Goal: Information Seeking & Learning: Learn about a topic

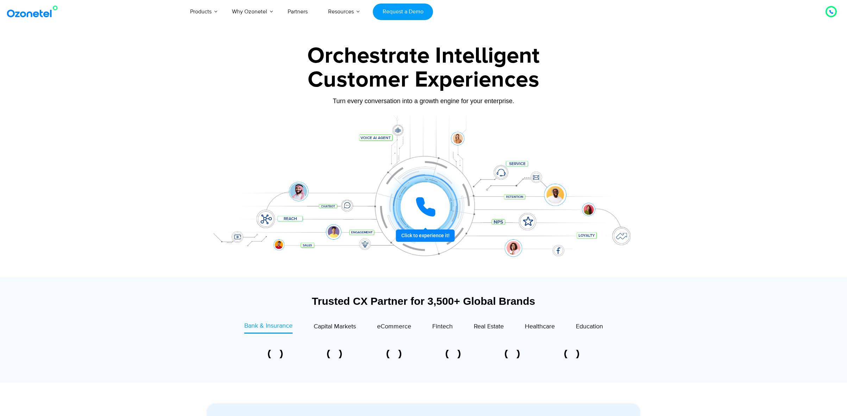
click at [429, 201] on icon at bounding box center [425, 206] width 21 height 21
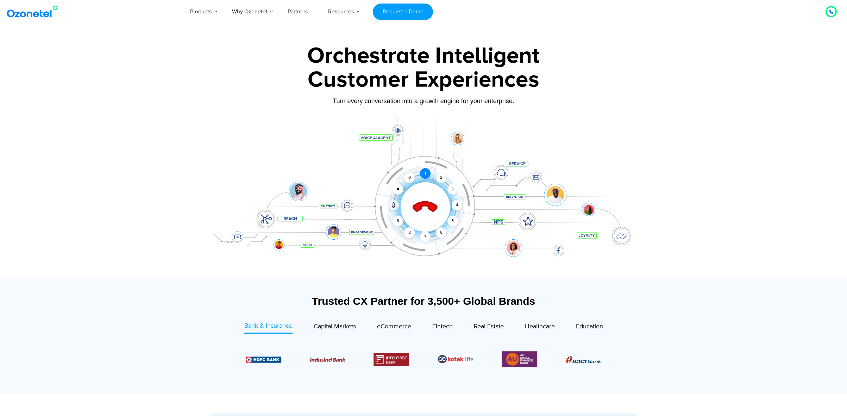
click at [427, 175] on div "1" at bounding box center [425, 173] width 11 height 11
click at [400, 131] on div at bounding box center [423, 196] width 440 height 162
click at [386, 136] on div "Click to end call Call connected 1 2 3 4 5 6 7 8 9 # 0" at bounding box center [423, 193] width 440 height 120
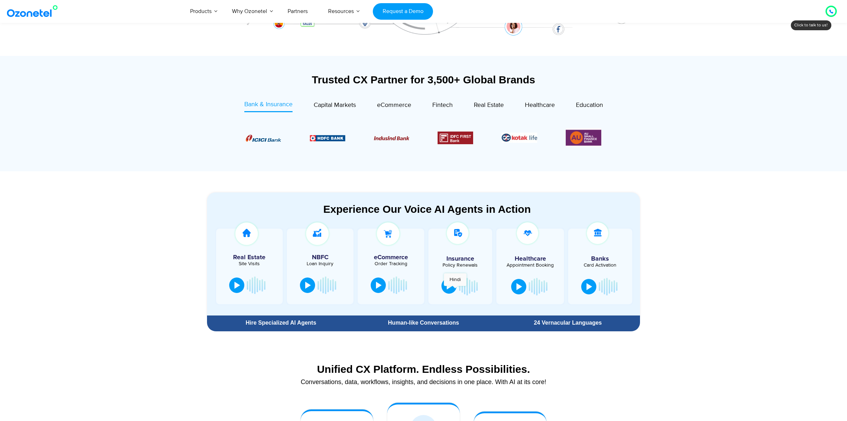
click at [454, 289] on button at bounding box center [448, 285] width 15 height 15
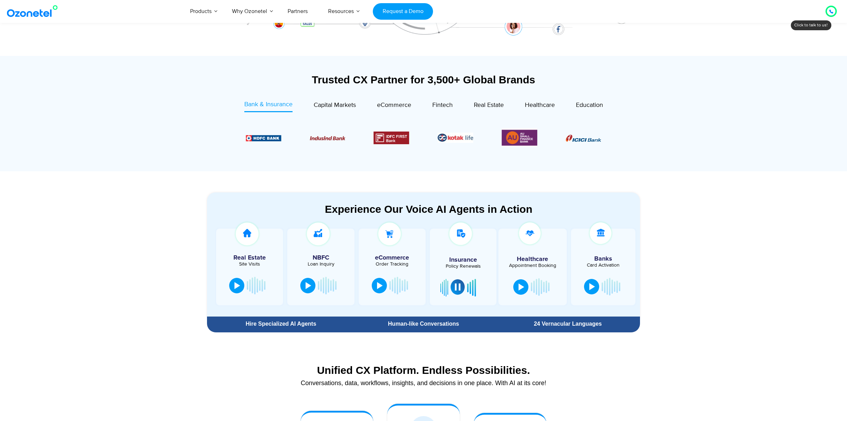
click at [454, 289] on button at bounding box center [457, 286] width 14 height 15
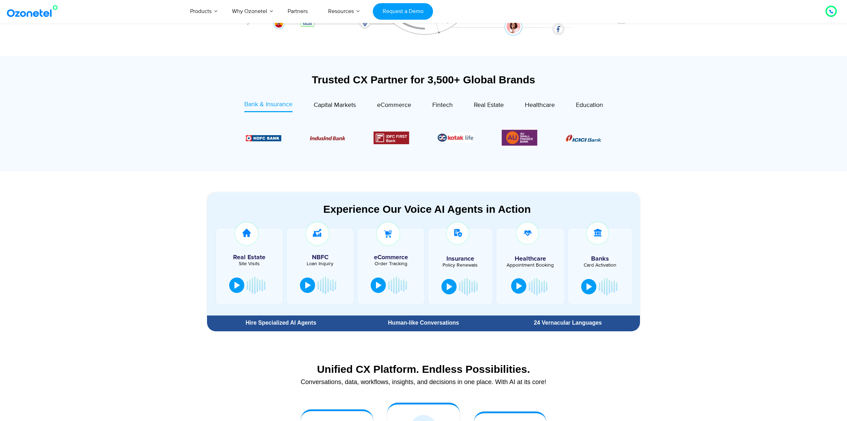
click at [524, 286] on button at bounding box center [518, 285] width 15 height 15
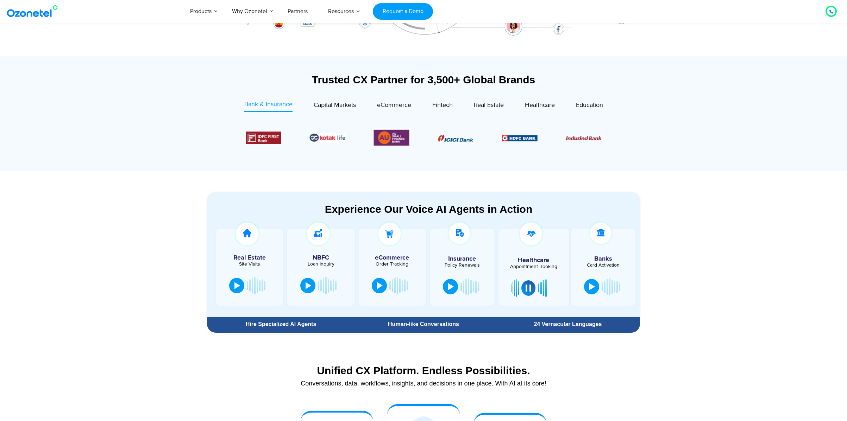
click at [526, 253] on div at bounding box center [533, 267] width 70 height 77
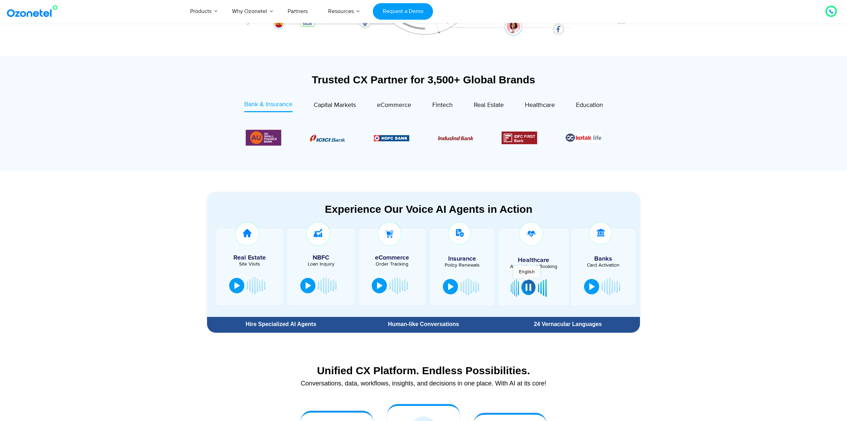
click at [529, 287] on div at bounding box center [528, 287] width 6 height 7
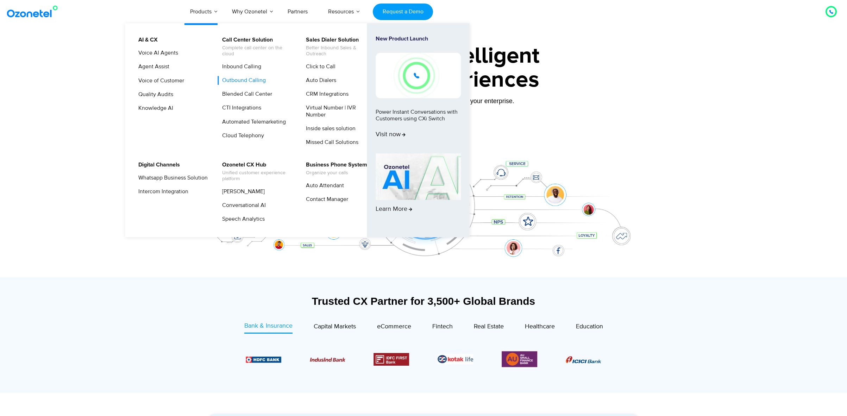
click at [252, 82] on link "Outbound Calling" at bounding box center [241, 80] width 49 height 9
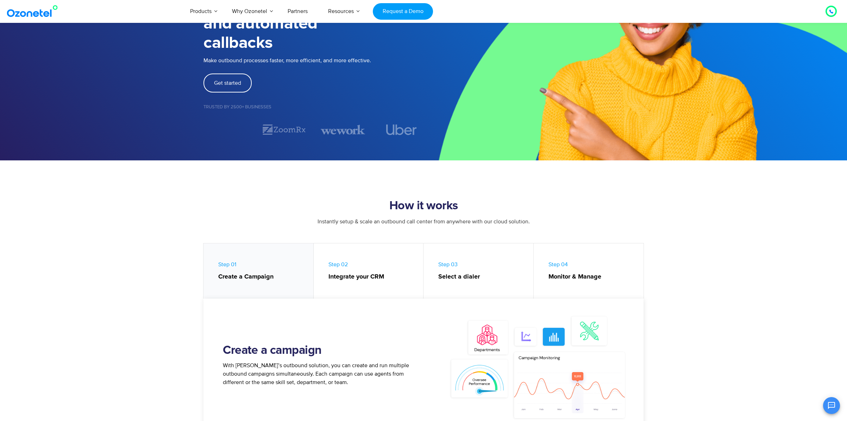
scroll to position [154, 0]
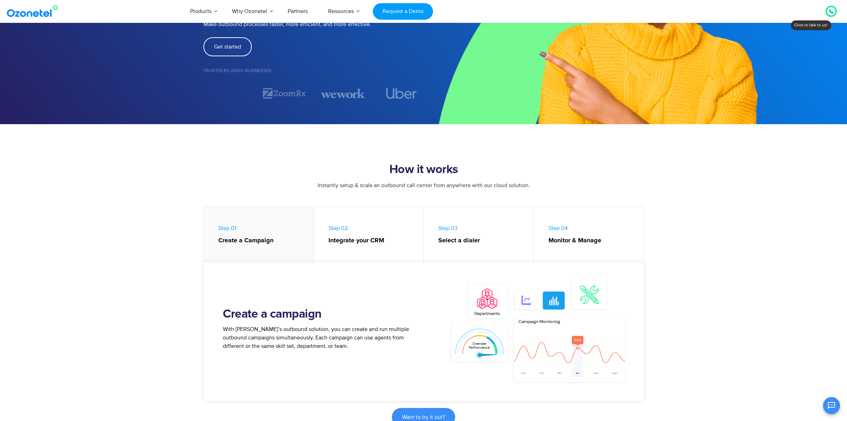
click at [476, 248] on link "Step 03 Select a dialer" at bounding box center [478, 236] width 110 height 59
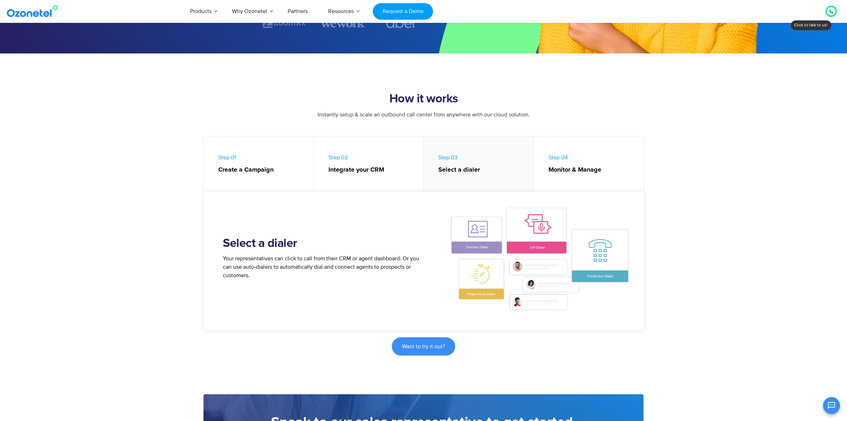
scroll to position [297, 0]
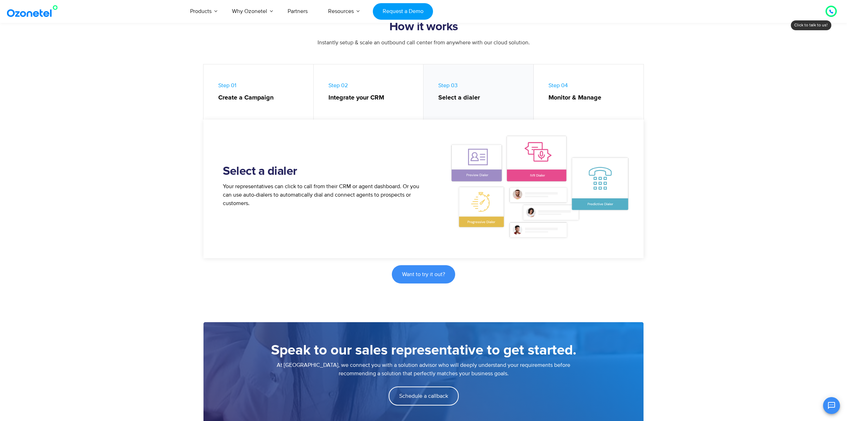
drag, startPoint x: 310, startPoint y: 187, endPoint x: 392, endPoint y: 208, distance: 84.6
click at [392, 208] on div "Your representatives can click to call from their CRM or agent dashboard. Or yo…" at bounding box center [323, 197] width 201 height 31
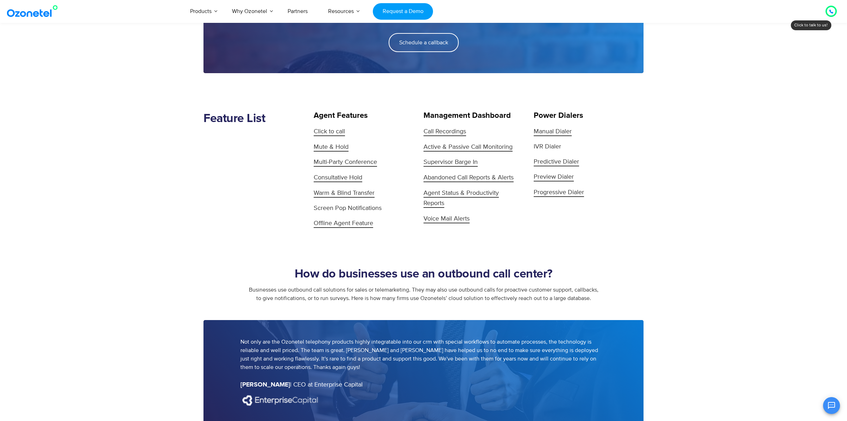
scroll to position [687, 0]
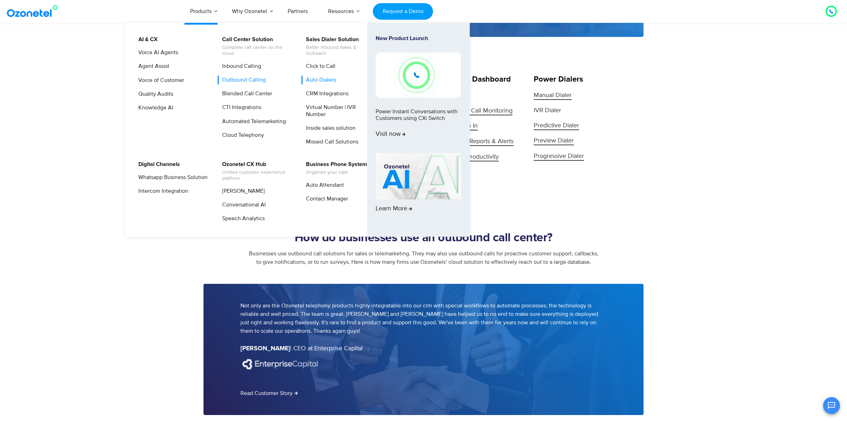
click at [325, 79] on link "Auto Dialers" at bounding box center [319, 80] width 36 height 9
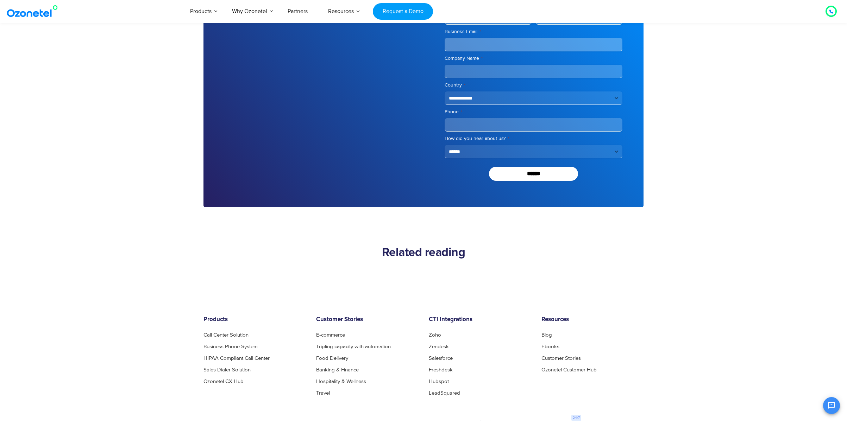
scroll to position [2981, 0]
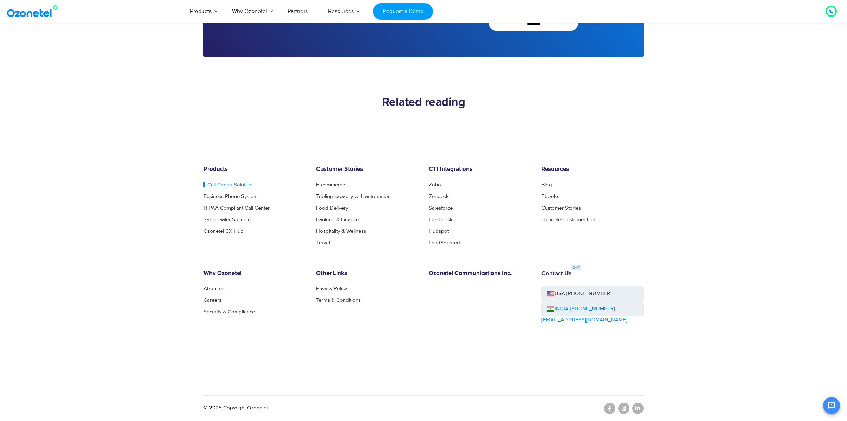
click at [235, 183] on link "Call Center Solution" at bounding box center [227, 184] width 49 height 5
